Goal: Browse casually

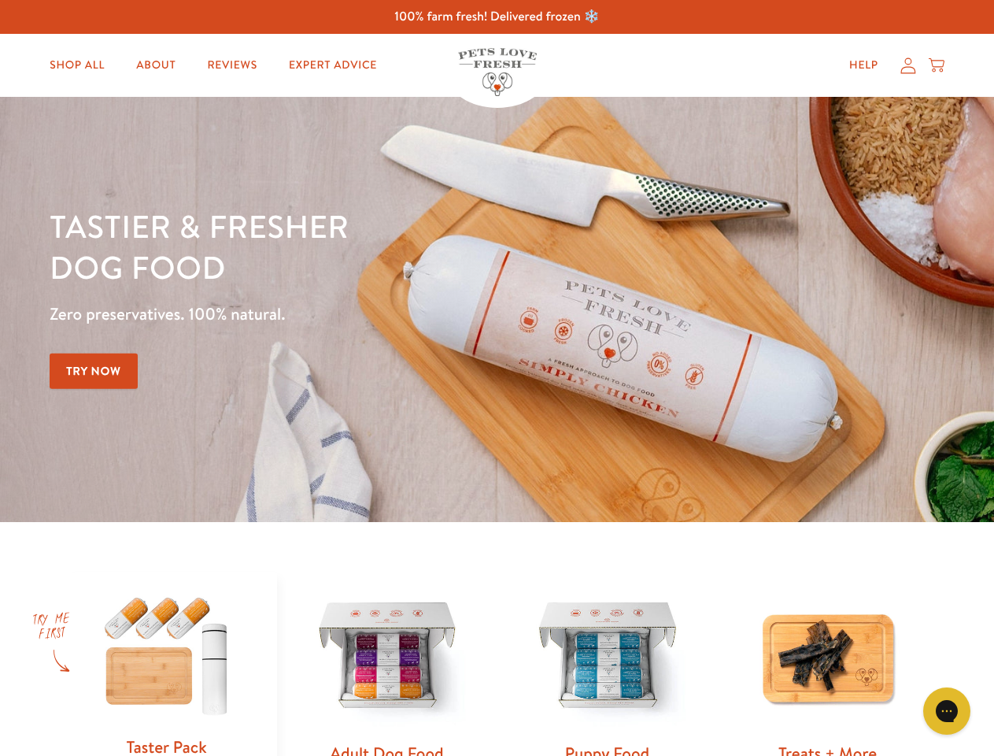
click at [497, 378] on div "Tastier & fresher dog food Zero preservatives. 100% natural. Try Now" at bounding box center [348, 309] width 597 height 208
click at [947, 711] on icon "Gorgias live chat" at bounding box center [946, 710] width 15 height 15
